Goal: Task Accomplishment & Management: Use online tool/utility

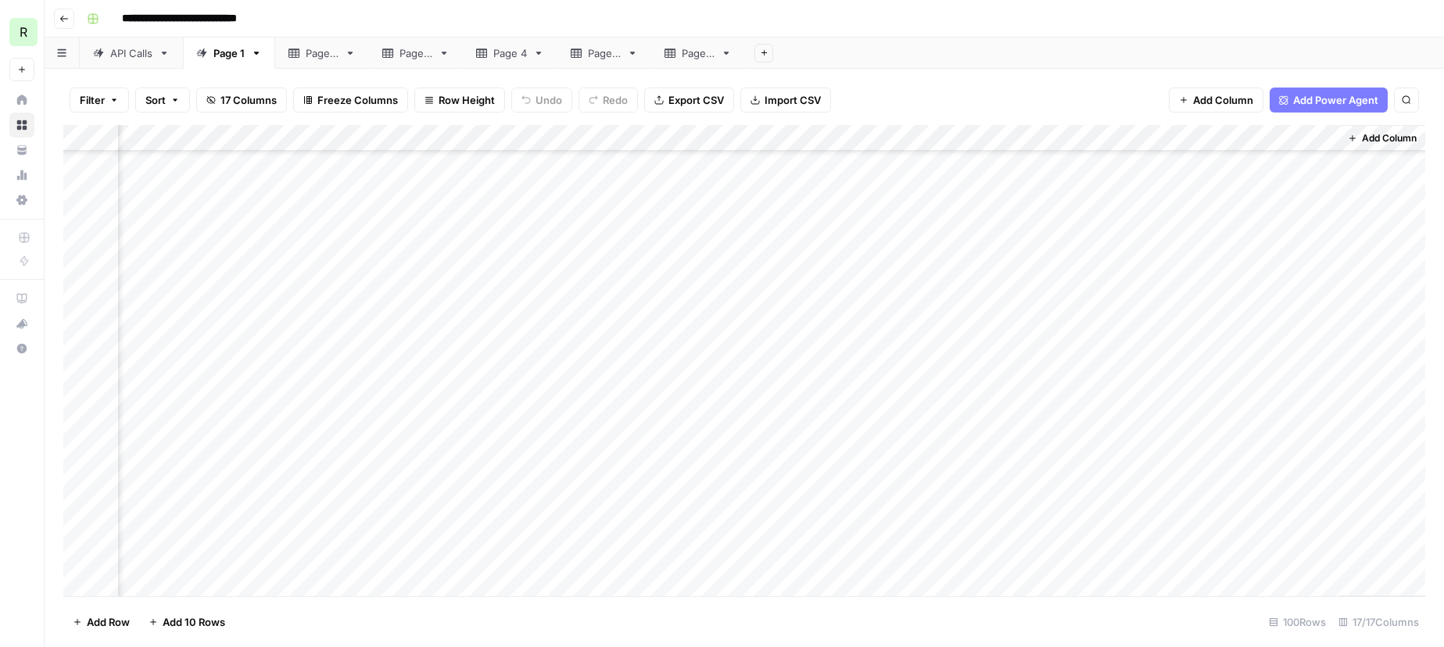
scroll to position [539, 1204]
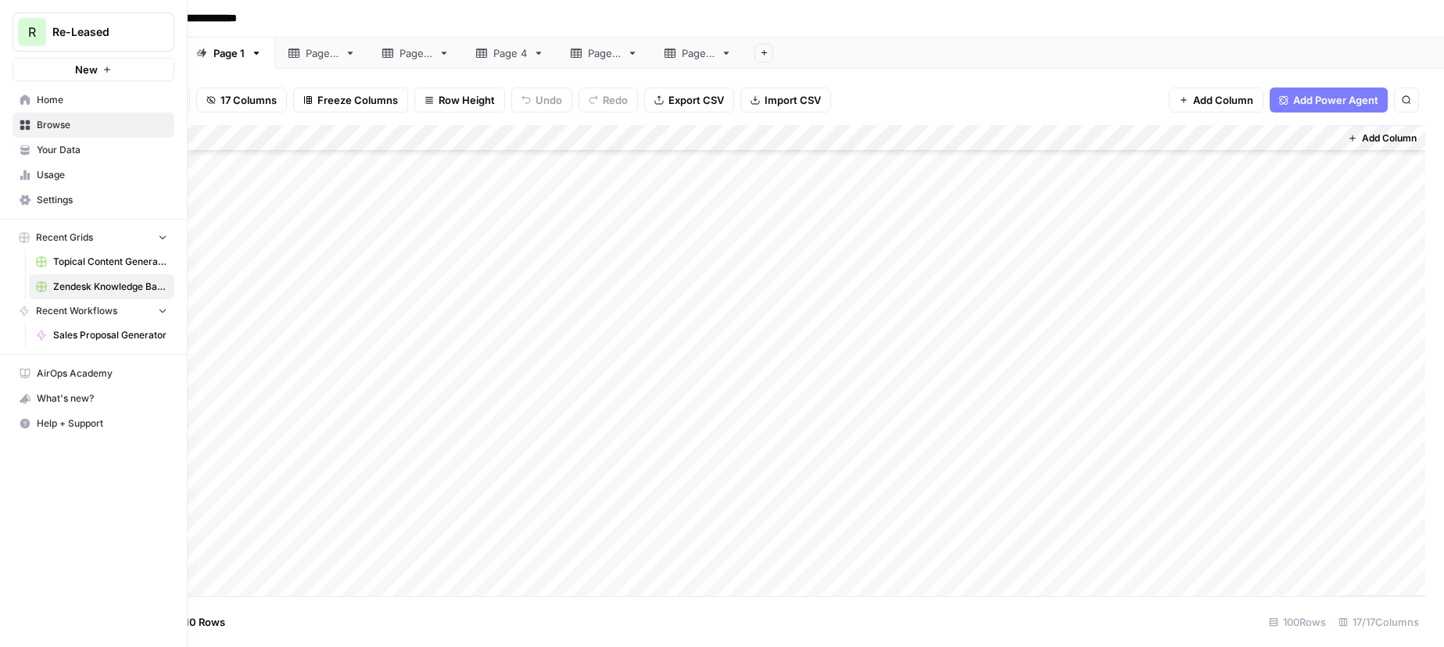
click at [88, 263] on span "Topical Content Generation Grid" at bounding box center [110, 262] width 114 height 14
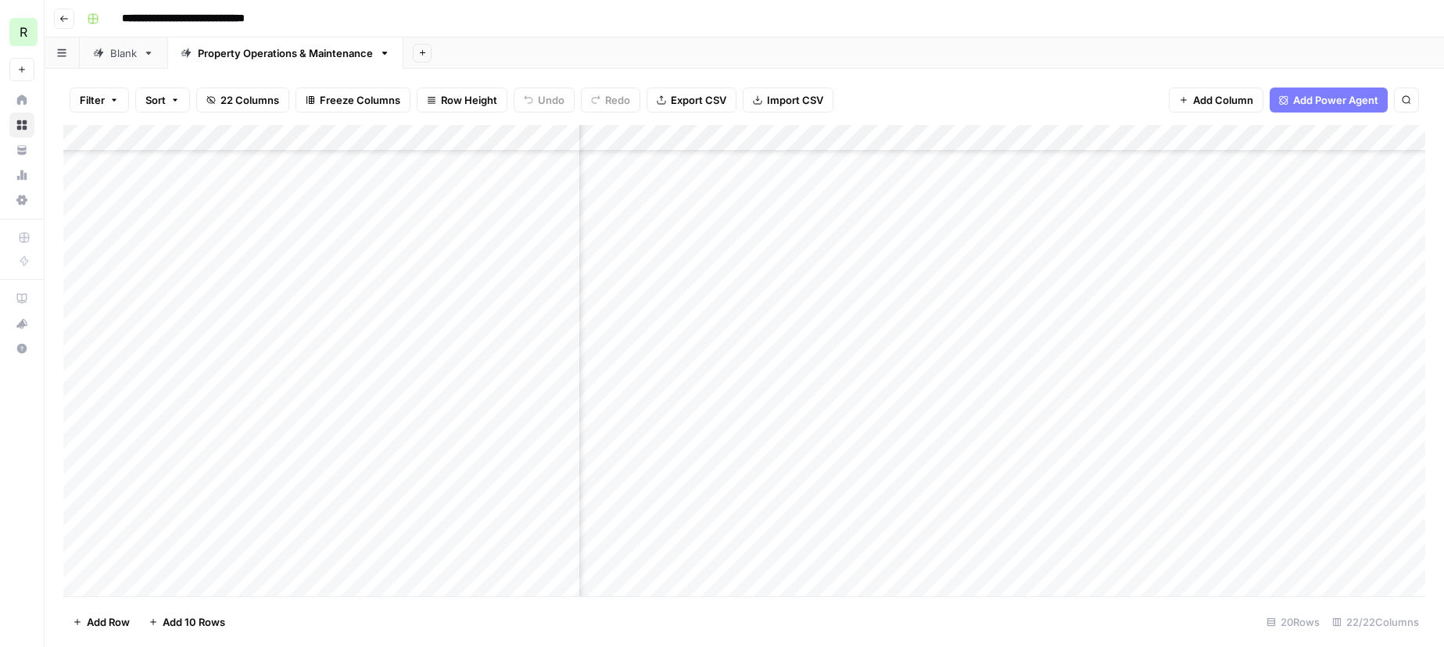
scroll to position [107, 1180]
click at [250, 403] on div "Add Column" at bounding box center [744, 360] width 1362 height 471
click at [220, 404] on div "Add Column" at bounding box center [744, 360] width 1362 height 471
drag, startPoint x: 292, startPoint y: 405, endPoint x: 162, endPoint y: 403, distance: 130.6
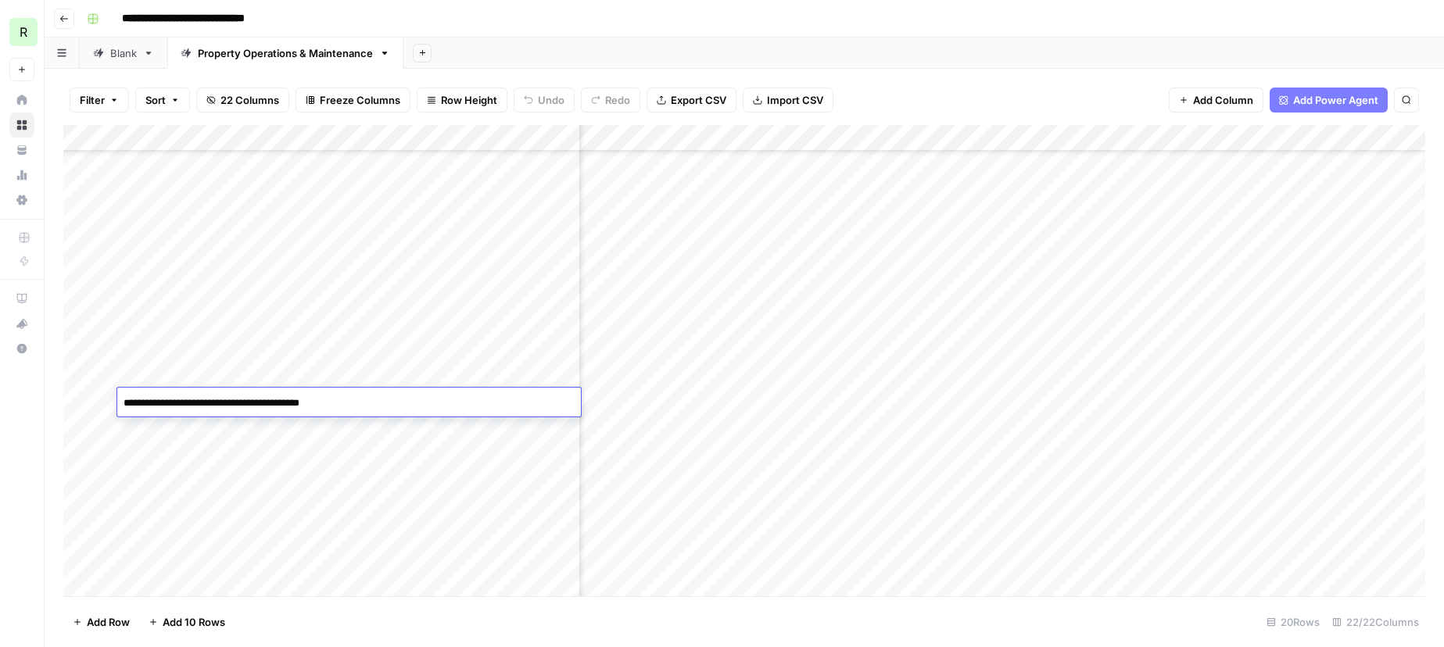
click at [162, 403] on textarea "**********" at bounding box center [349, 418] width 464 height 53
type textarea "**********"
click at [299, 607] on footer "Add Row Add 10 Rows 20 Rows 22/22 Columns" at bounding box center [744, 621] width 1362 height 51
click at [121, 619] on span "Add Row" at bounding box center [108, 622] width 43 height 16
click at [145, 567] on div "Add Column" at bounding box center [744, 360] width 1362 height 471
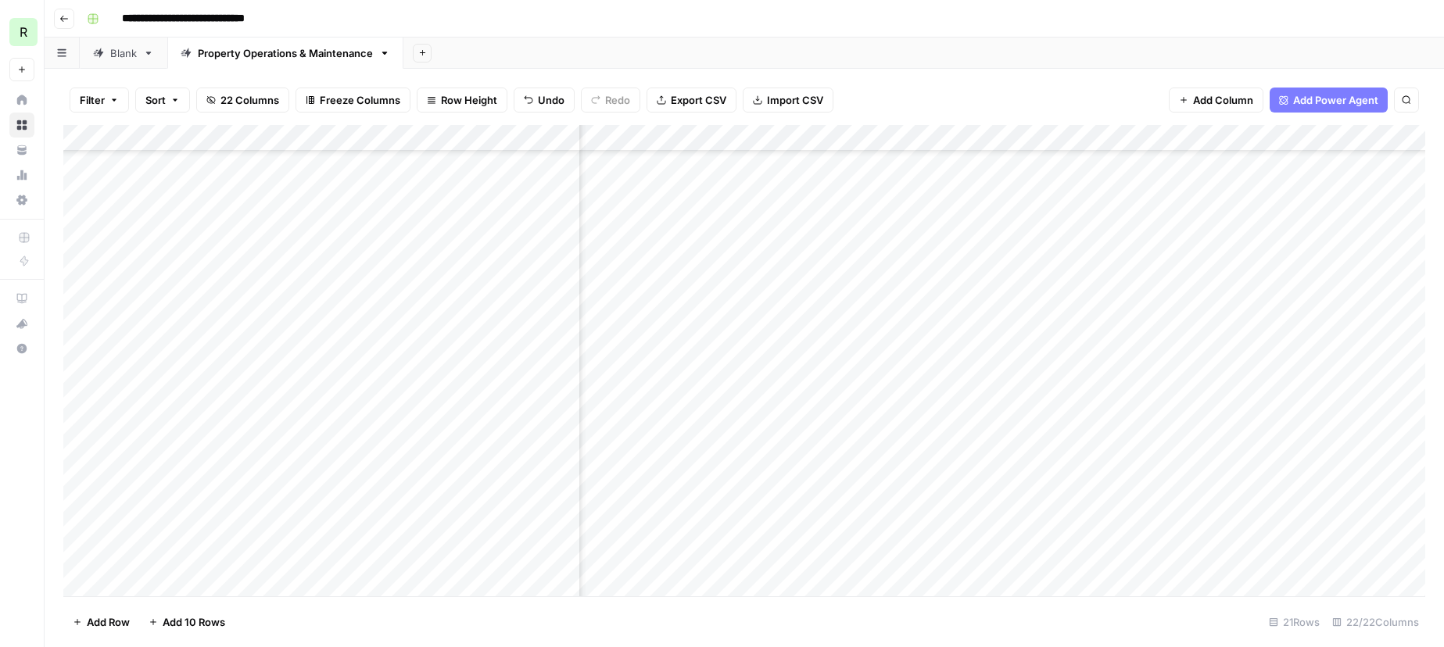
click at [141, 558] on div "Add Column" at bounding box center [744, 360] width 1362 height 471
click at [141, 558] on textarea at bounding box center [349, 563] width 464 height 22
type textarea "**********"
click at [284, 625] on footer "Add Row Add 10 Rows 21 Rows 22/22 Columns" at bounding box center [744, 621] width 1362 height 51
click at [79, 563] on div "Add Column" at bounding box center [744, 360] width 1362 height 471
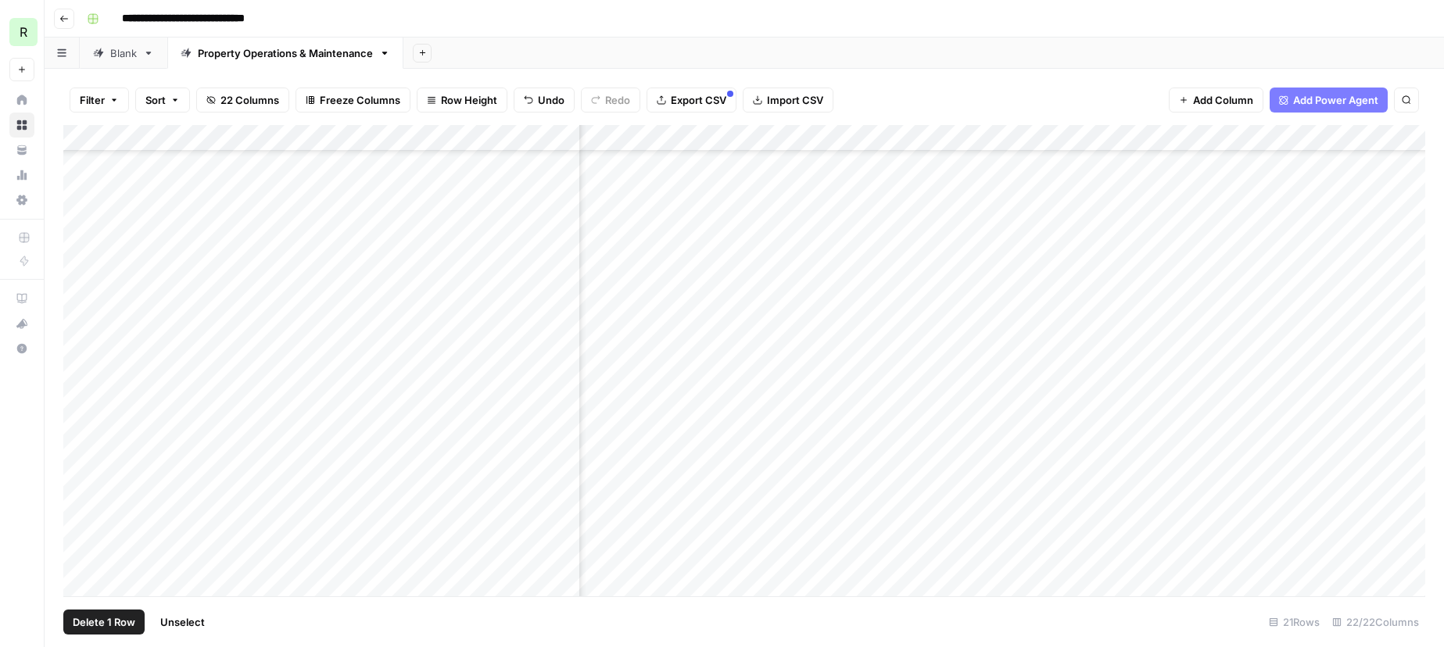
click at [122, 618] on span "Delete 1 Row" at bounding box center [104, 622] width 63 height 16
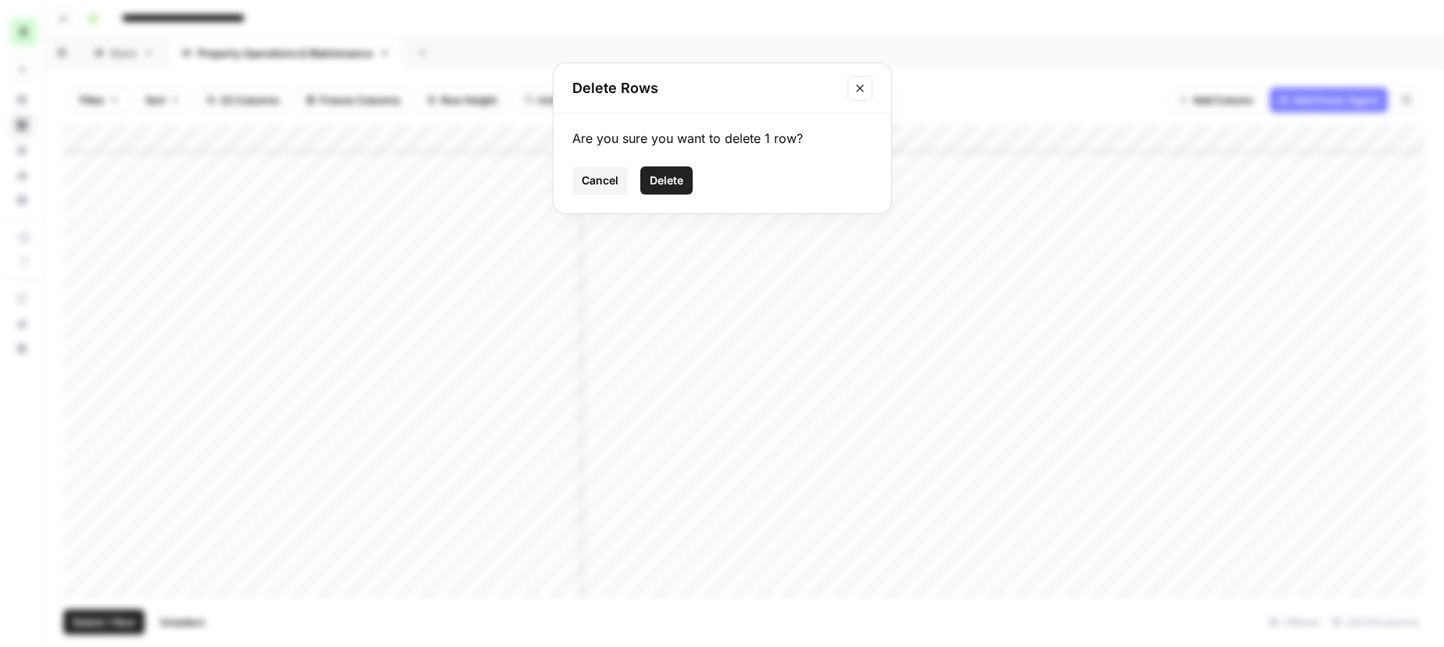
click at [675, 184] on span "Delete" at bounding box center [667, 181] width 34 height 16
